Goal: Information Seeking & Learning: Learn about a topic

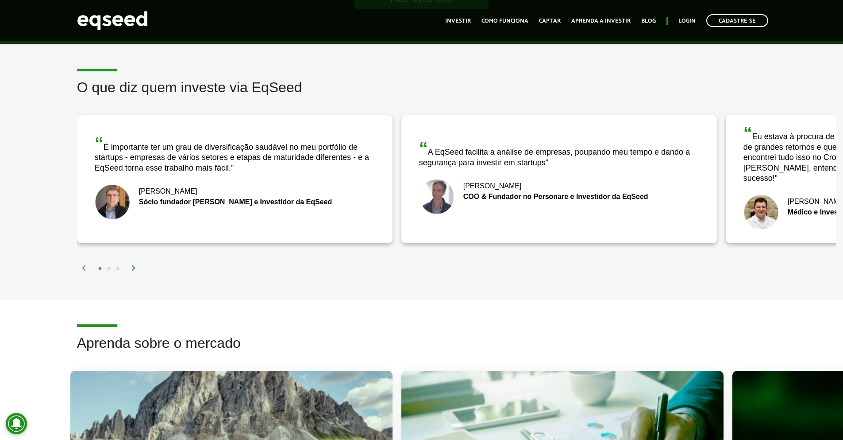
scroll to position [1328, 0]
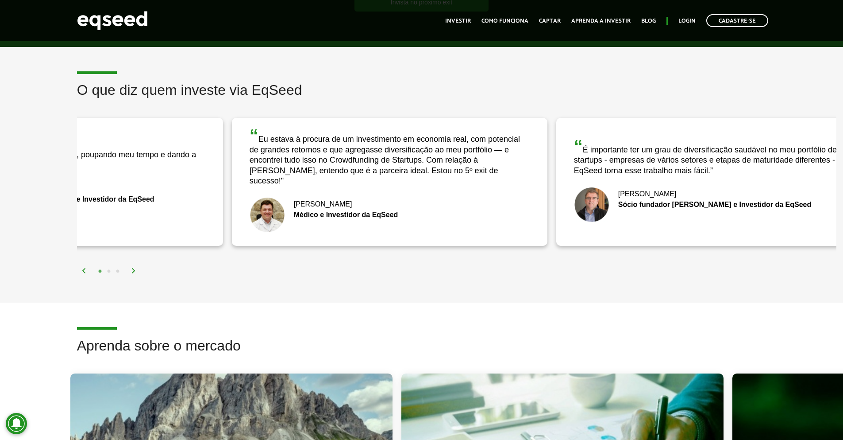
drag, startPoint x: 633, startPoint y: 206, endPoint x: 127, endPoint y: 177, distance: 507.2
click at [127, 181] on div "[PERSON_NAME] COO & Fundador no Personare e Investidor da EqSeed" at bounding box center [65, 198] width 280 height 35
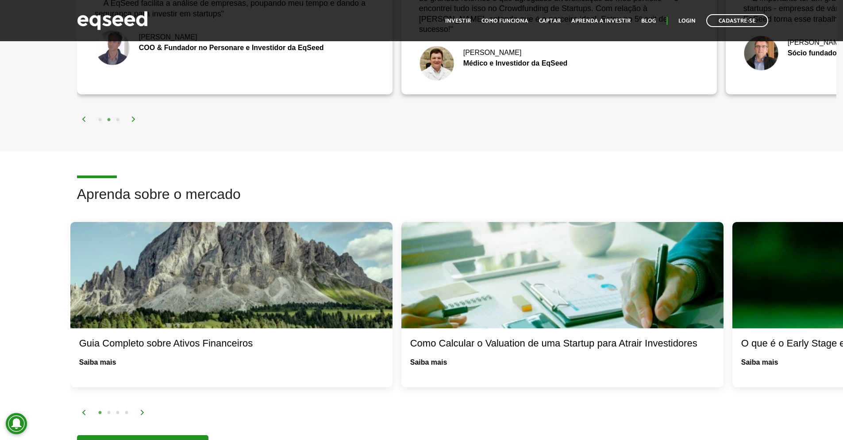
scroll to position [1381, 0]
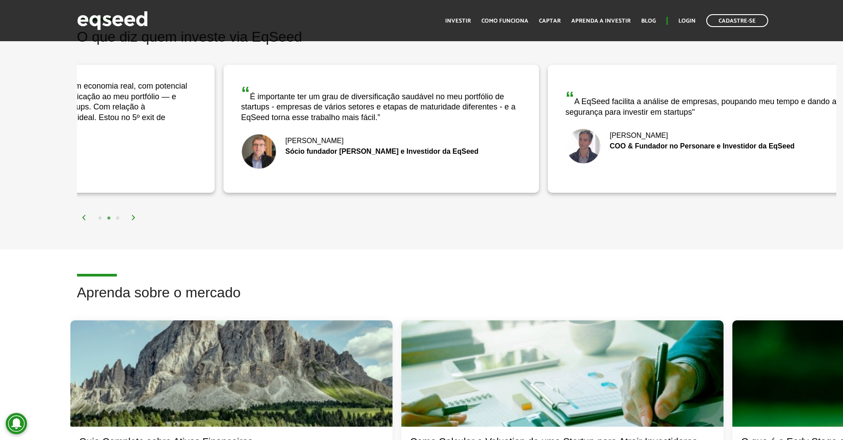
drag, startPoint x: 309, startPoint y: 121, endPoint x: 786, endPoint y: 121, distance: 477.1
click at [786, 121] on div "“ A EqSeed facilita a análise de empresas, poupando meu tempo e dando a seguran…" at bounding box center [706, 129] width 316 height 128
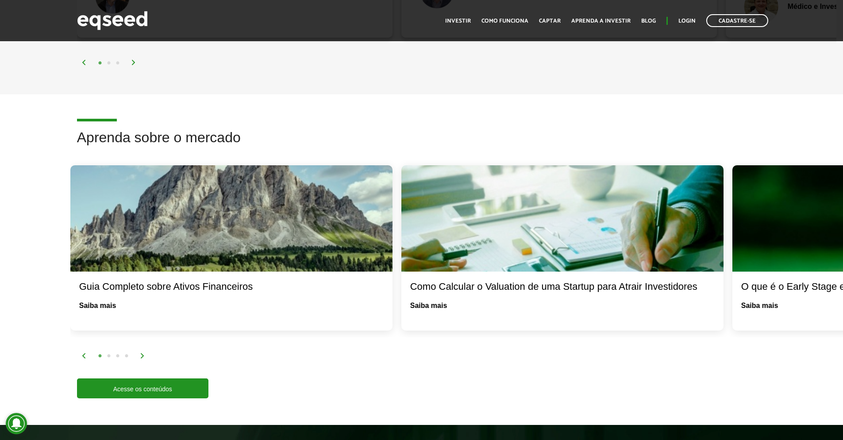
scroll to position [1540, 0]
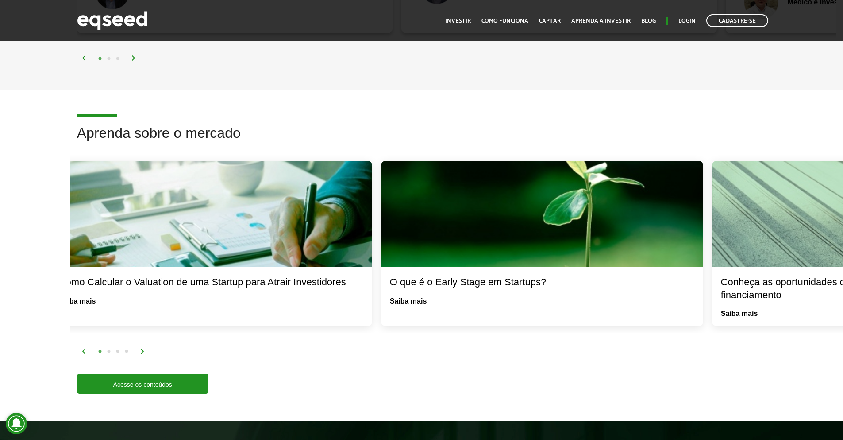
drag, startPoint x: 743, startPoint y: 241, endPoint x: 392, endPoint y: 237, distance: 351.5
click at [392, 237] on div at bounding box center [542, 214] width 322 height 106
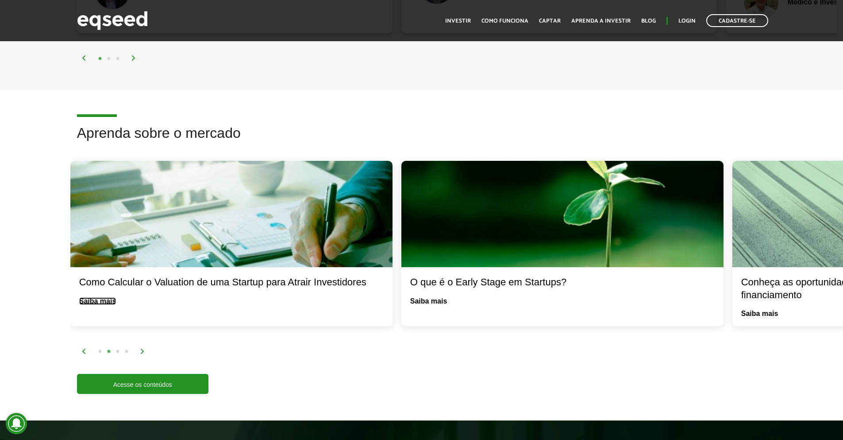
click at [85, 297] on link "Saiba mais" at bounding box center [97, 300] width 37 height 7
click at [429, 297] on link "Saiba mais" at bounding box center [428, 300] width 37 height 7
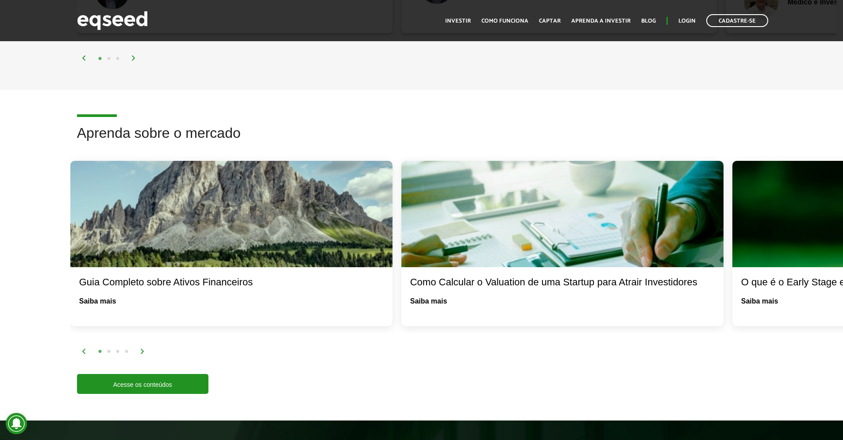
drag, startPoint x: 321, startPoint y: 255, endPoint x: 849, endPoint y: 282, distance: 529.2
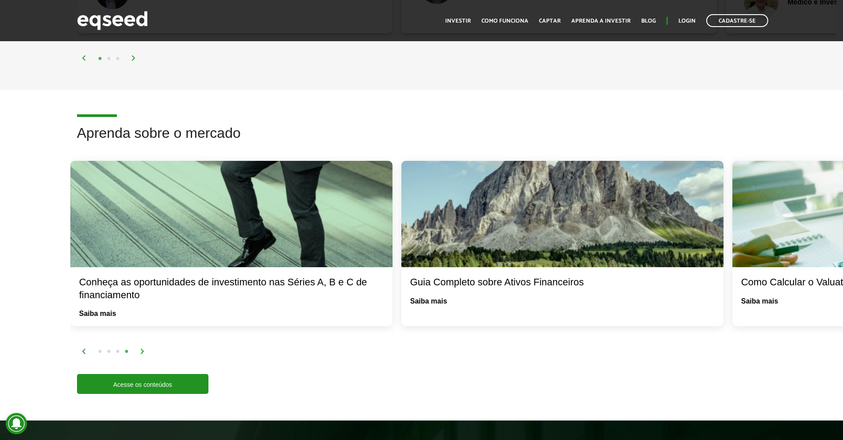
drag, startPoint x: 312, startPoint y: 285, endPoint x: 849, endPoint y: 289, distance: 537.4
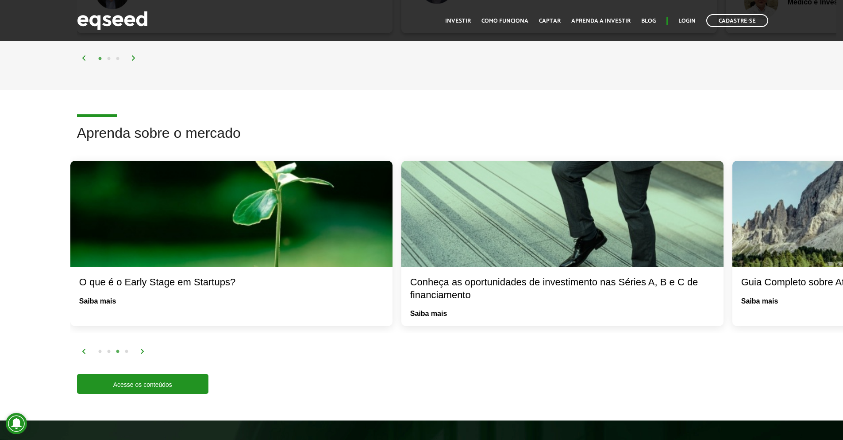
drag, startPoint x: 226, startPoint y: 272, endPoint x: 583, endPoint y: 277, distance: 356.8
click at [583, 277] on div "Conheça as oportunidades de investimento nas Séries A, B e C de financiamento" at bounding box center [562, 288] width 305 height 25
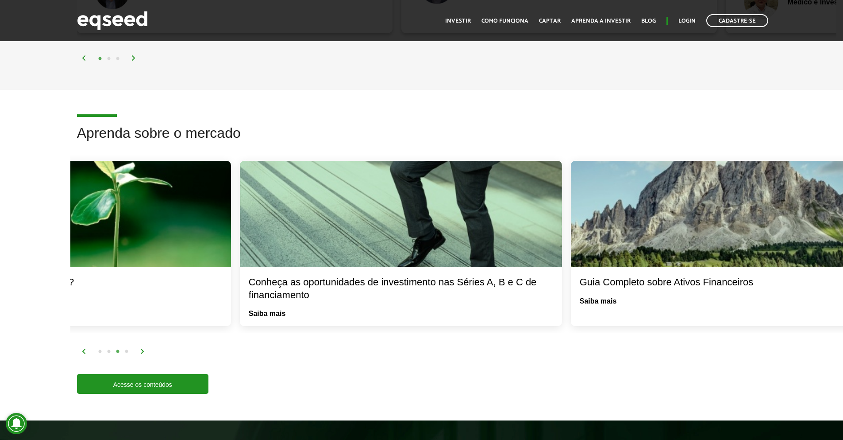
drag, startPoint x: 702, startPoint y: 241, endPoint x: 144, endPoint y: 253, distance: 557.8
click at [240, 253] on div at bounding box center [401, 214] width 322 height 106
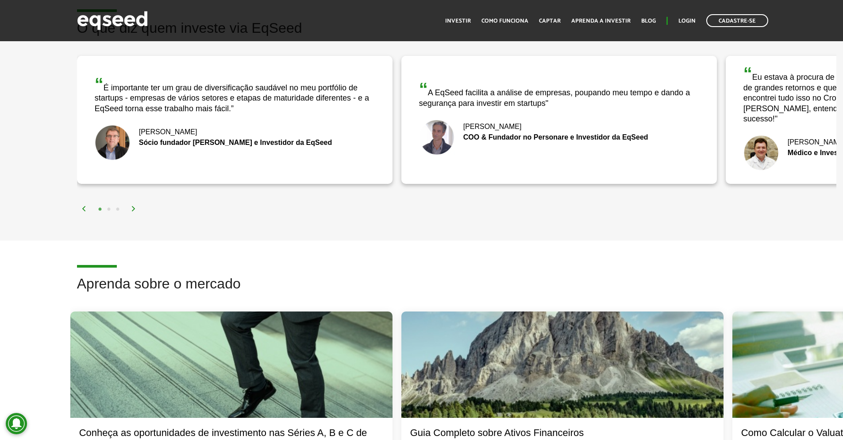
scroll to position [1634, 0]
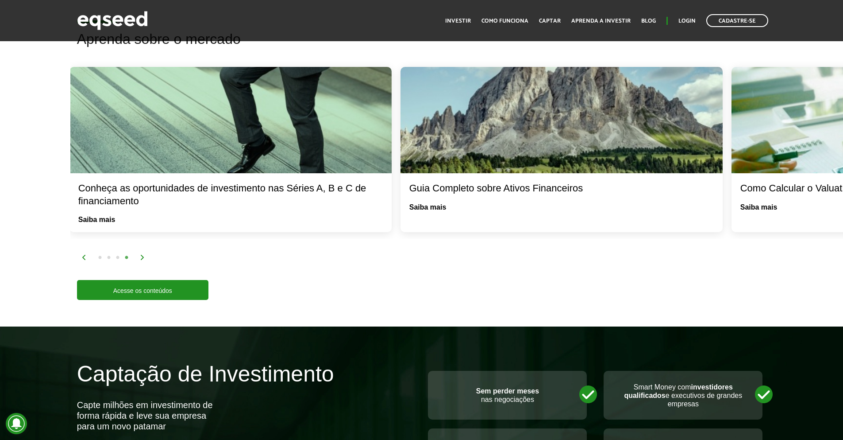
drag, startPoint x: 818, startPoint y: 182, endPoint x: 433, endPoint y: 177, distance: 385.6
click at [386, 185] on div "O que é o Early Stage em Startups? Saiba mais Conheça as oportunidades de inves…" at bounding box center [69, 149] width 3311 height 178
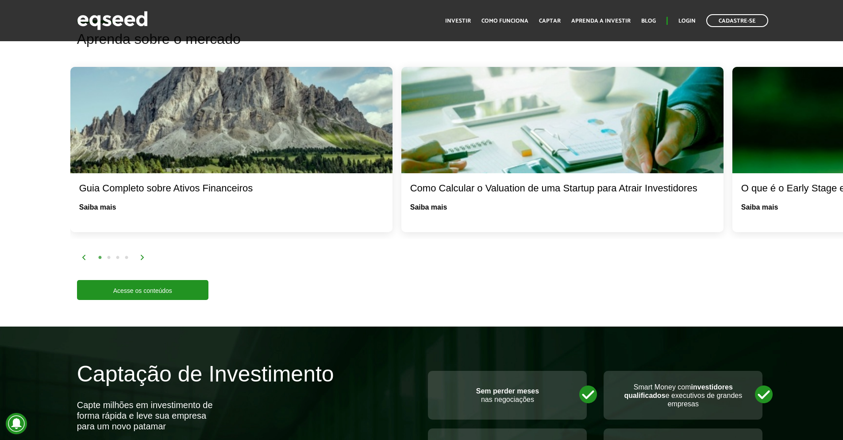
drag, startPoint x: 721, startPoint y: 140, endPoint x: -94, endPoint y: 98, distance: 816.0
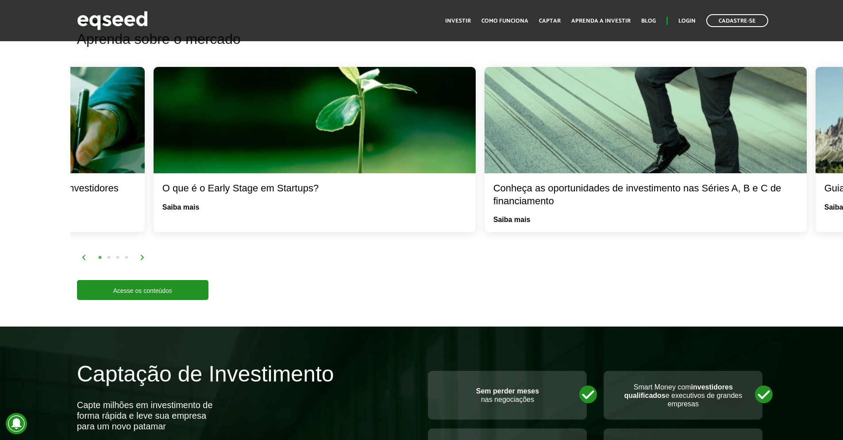
drag, startPoint x: 781, startPoint y: 122, endPoint x: 202, endPoint y: 125, distance: 579.0
click at [202, 125] on div at bounding box center [315, 120] width 322 height 106
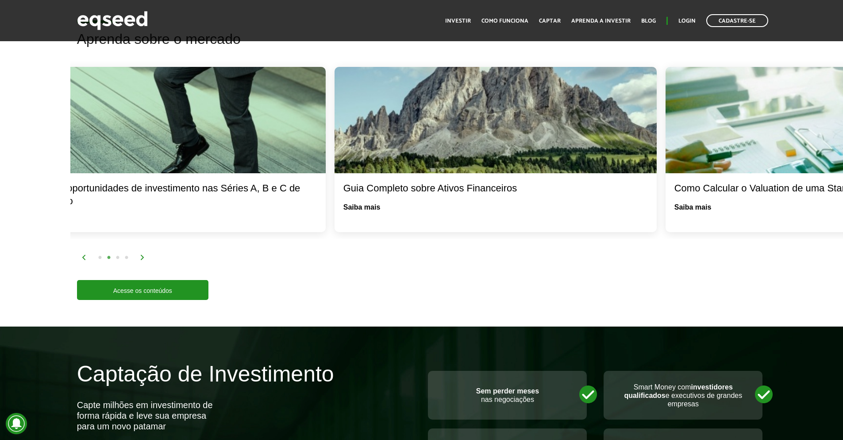
drag, startPoint x: 782, startPoint y: 124, endPoint x: 31, endPoint y: 136, distance: 751.7
click at [31, 136] on div "Aprenda sobre o mercado O que é o Early Stage em Startups? Saiba mais Conheça a…" at bounding box center [421, 165] width 843 height 268
